Goal: Book appointment/travel/reservation

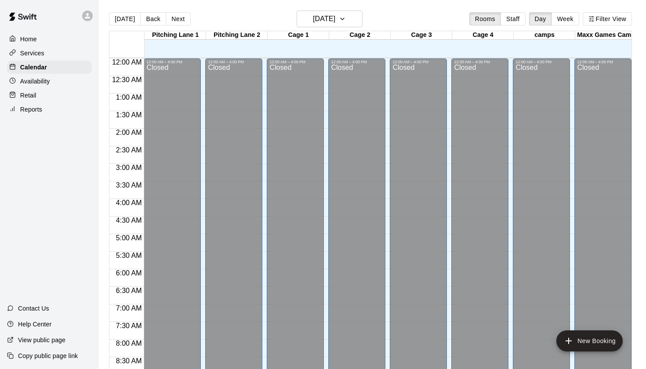
scroll to position [497, 0]
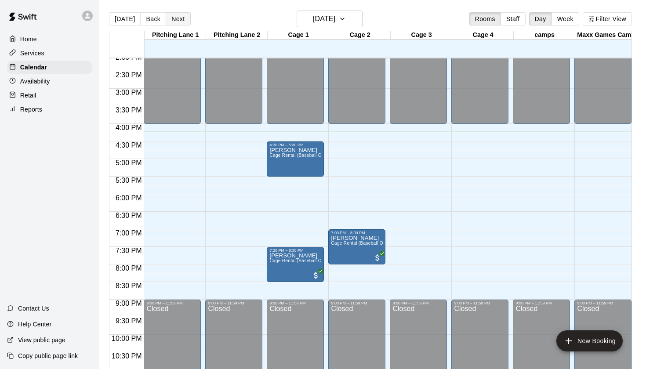
click at [179, 19] on button "Next" at bounding box center [178, 18] width 25 height 13
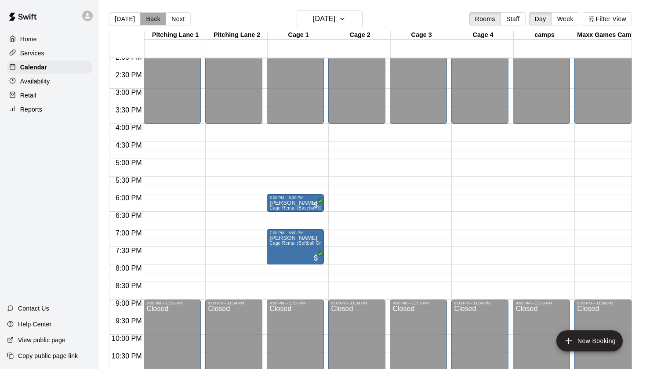
click at [152, 20] on button "Back" at bounding box center [153, 18] width 26 height 13
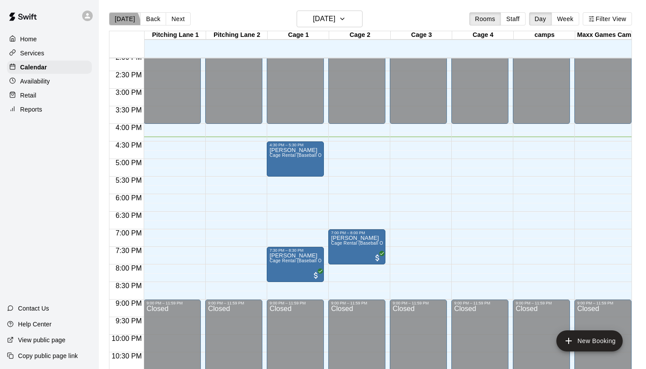
click at [116, 25] on button "[DATE]" at bounding box center [125, 18] width 32 height 13
click at [146, 19] on button "Back" at bounding box center [153, 18] width 26 height 13
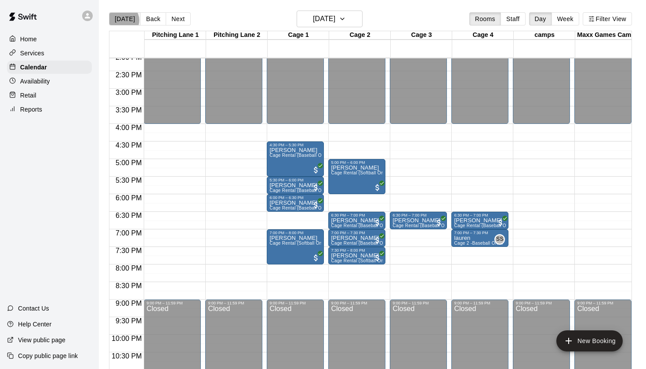
click at [123, 20] on button "[DATE]" at bounding box center [125, 18] width 32 height 13
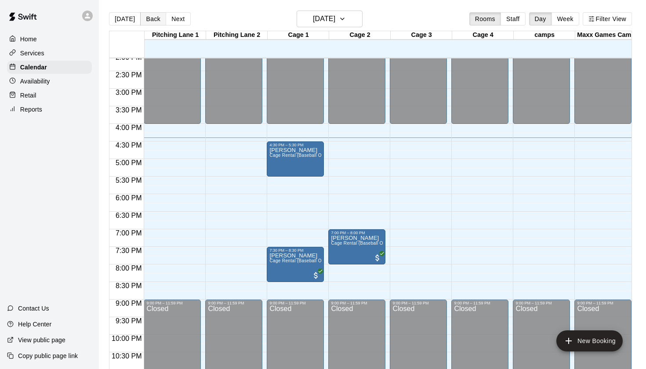
click at [151, 23] on button "Back" at bounding box center [153, 18] width 26 height 13
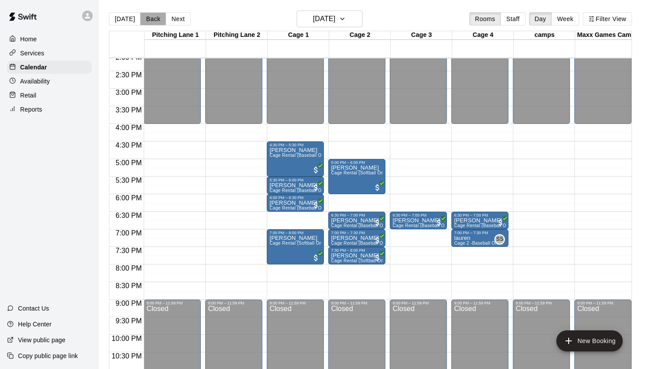
click at [152, 22] on button "Back" at bounding box center [153, 18] width 26 height 13
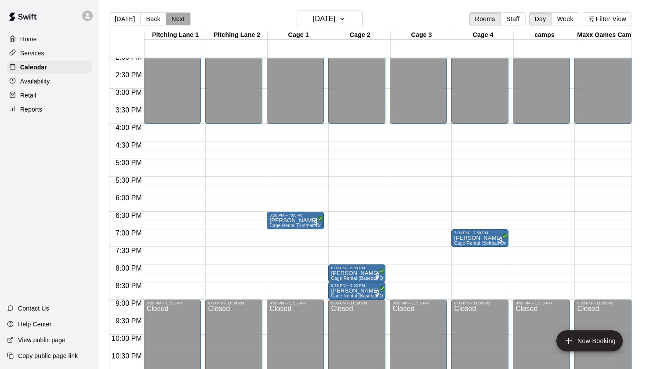
click at [180, 17] on button "Next" at bounding box center [178, 18] width 25 height 13
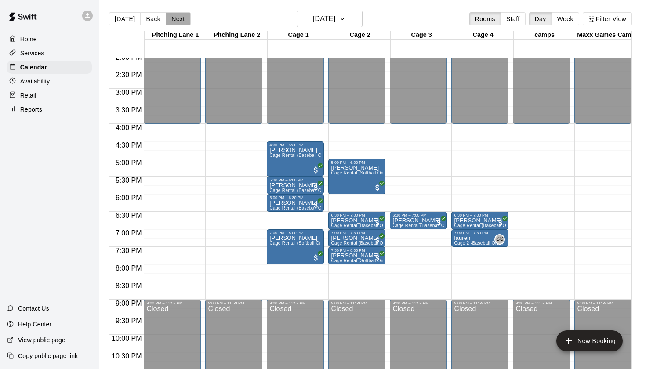
click at [180, 17] on button "Next" at bounding box center [178, 18] width 25 height 13
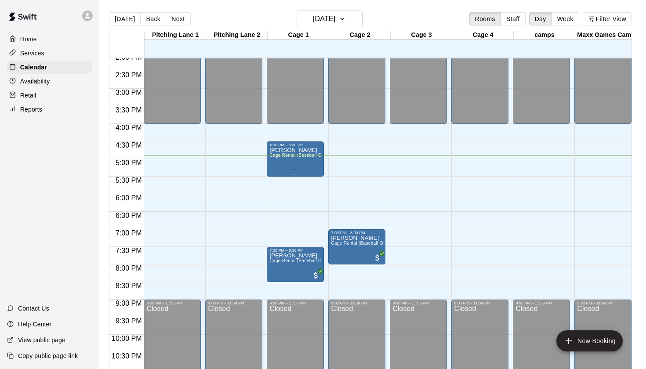
click at [313, 162] on div "[PERSON_NAME] Rental (Baseball Only)" at bounding box center [295, 331] width 52 height 369
click at [279, 160] on icon "edit" at bounding box center [278, 157] width 11 height 11
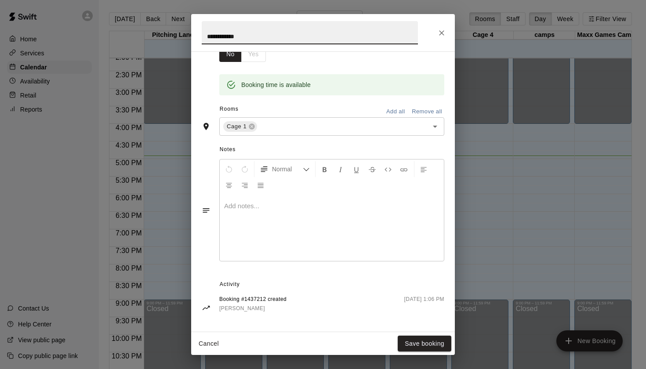
scroll to position [159, 0]
click at [441, 33] on icon "Close" at bounding box center [441, 33] width 9 height 9
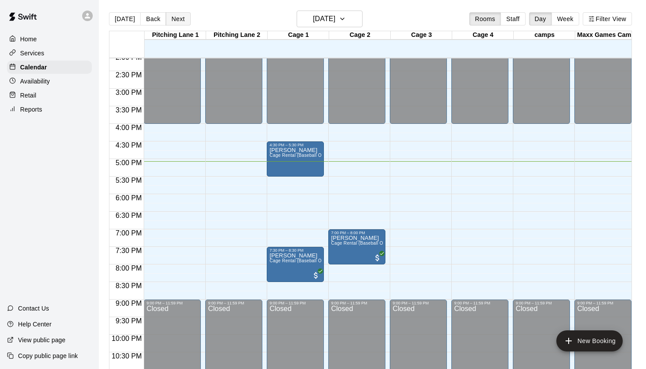
click at [174, 12] on button "Next" at bounding box center [178, 18] width 25 height 13
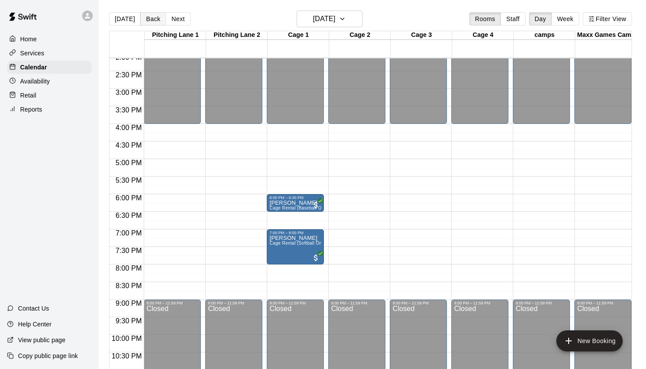
click at [153, 22] on button "Back" at bounding box center [153, 18] width 26 height 13
